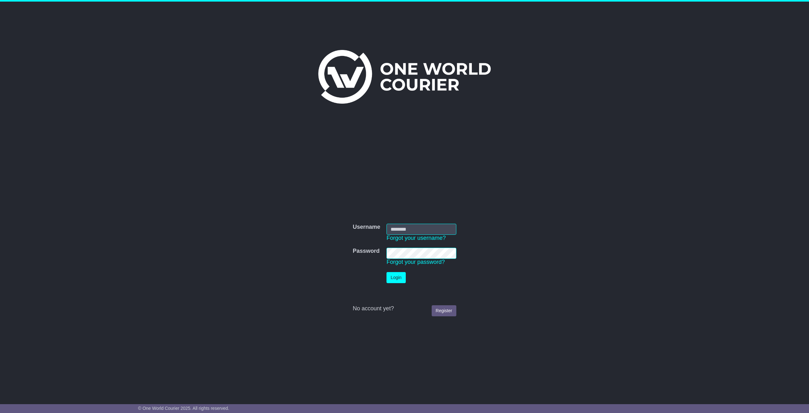
drag, startPoint x: 413, startPoint y: 226, endPoint x: 413, endPoint y: 230, distance: 3.5
click at [413, 226] on input "Username" at bounding box center [422, 229] width 70 height 11
type input "**********"
click at [395, 277] on button "Login" at bounding box center [396, 277] width 19 height 11
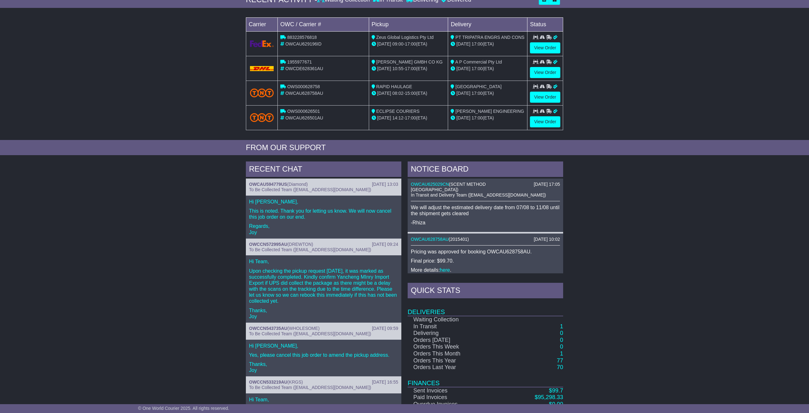
scroll to position [132, 0]
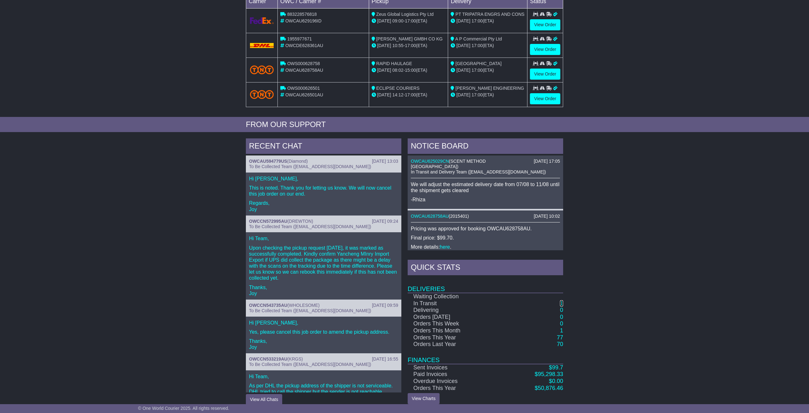
click at [562, 300] on link "1" at bounding box center [561, 303] width 3 height 6
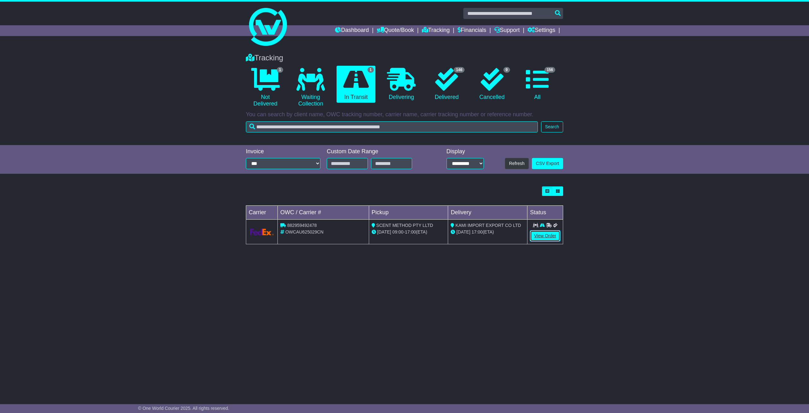
click at [541, 234] on link "View Order" at bounding box center [545, 235] width 30 height 11
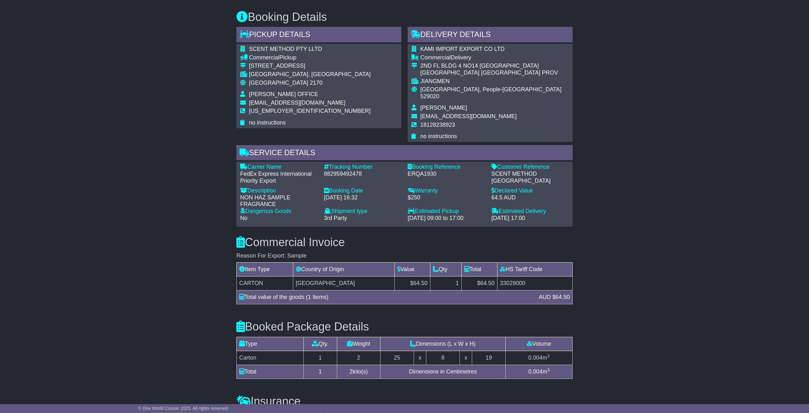
scroll to position [362, 0]
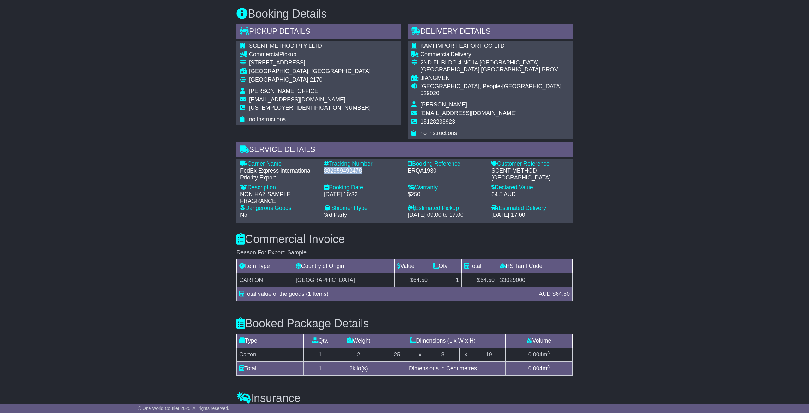
drag, startPoint x: 324, startPoint y: 160, endPoint x: 361, endPoint y: 158, distance: 36.7
click at [361, 168] on div "882959492478" at bounding box center [362, 171] width 77 height 7
copy div "882959492478"
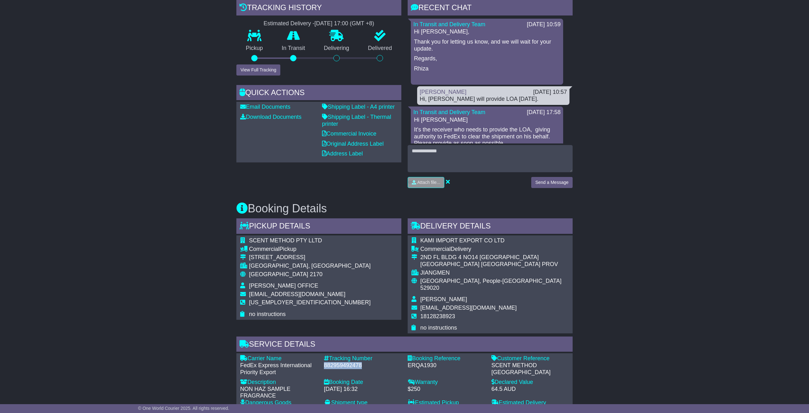
scroll to position [164, 0]
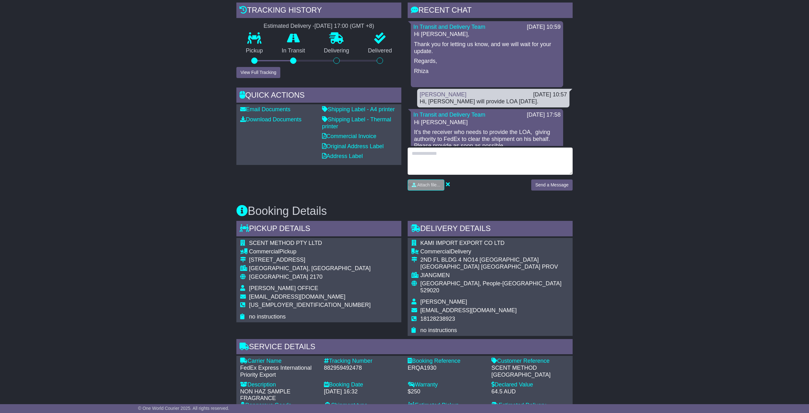
click at [456, 149] on textarea at bounding box center [490, 161] width 165 height 27
type textarea "**********"
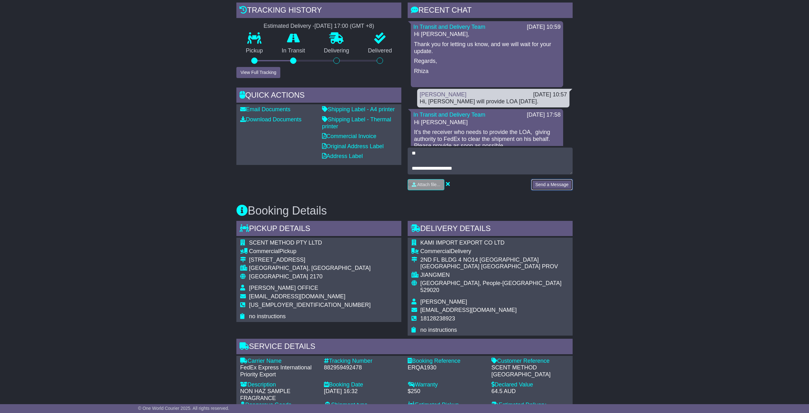
click at [552, 180] on button "Send a Message" at bounding box center [551, 184] width 41 height 11
